Goal: Navigation & Orientation: Find specific page/section

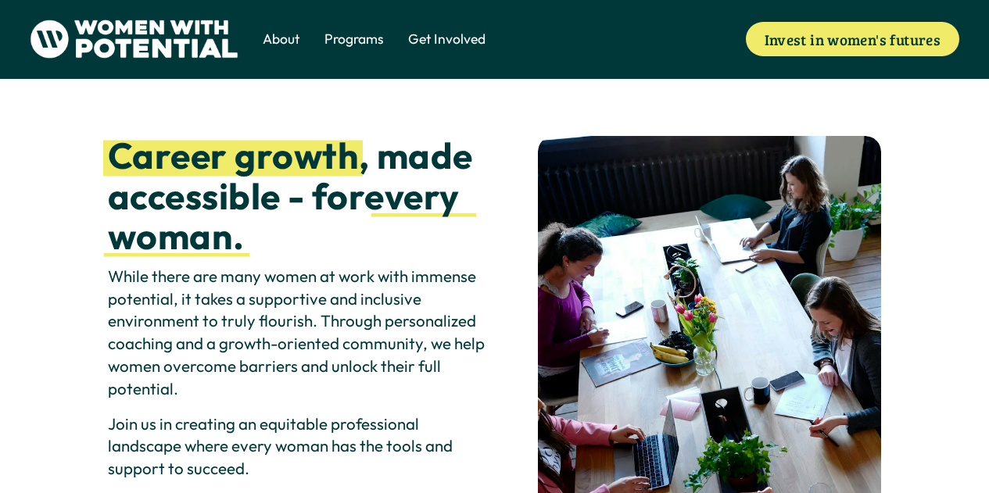
click at [0, 0] on span "Volunteer" at bounding box center [0, 0] width 0 height 0
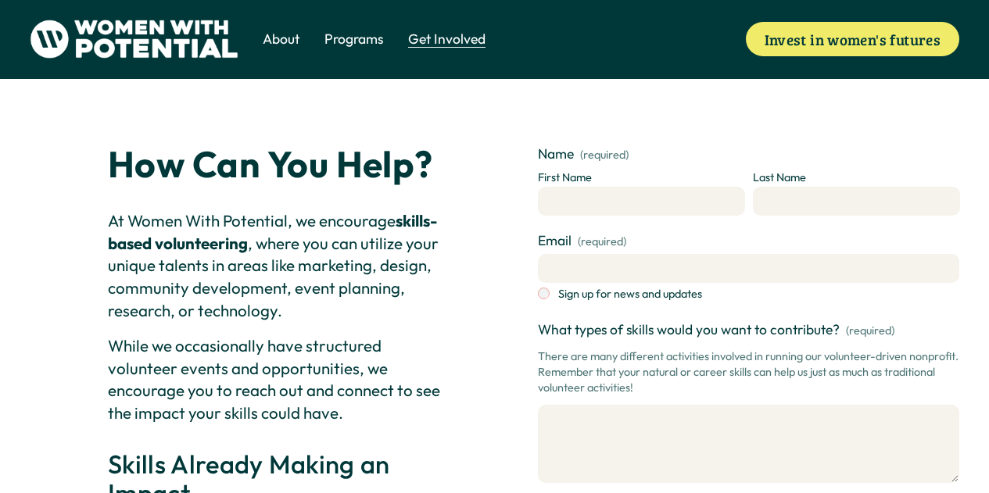
click at [0, 0] on span "The Table" at bounding box center [0, 0] width 0 height 0
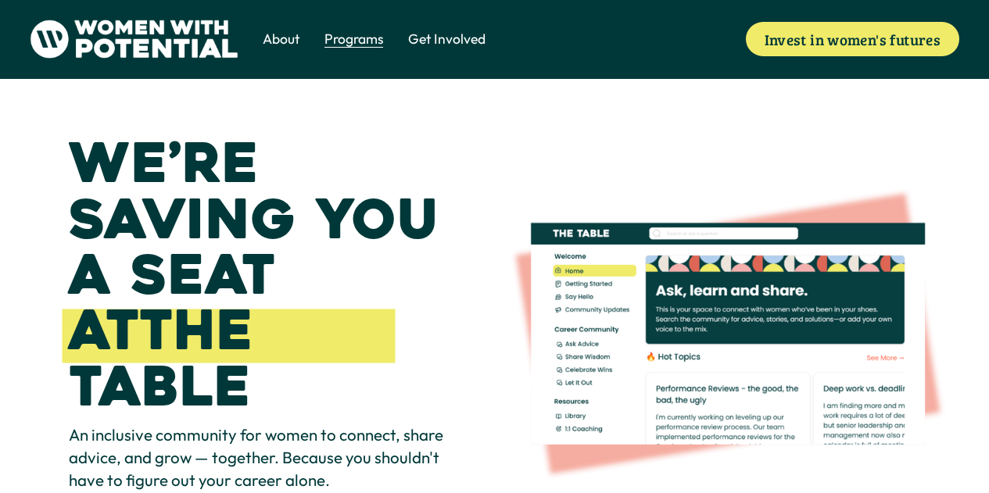
click at [350, 86] on div "We’re saving you a seat at The Table An inclusive community for women to connec…" at bounding box center [494, 347] width 989 height 536
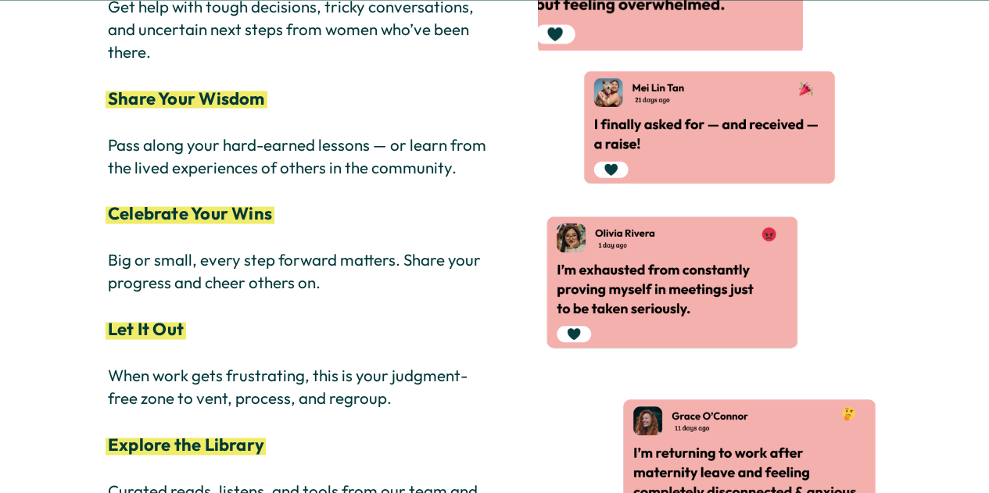
scroll to position [2534, 0]
